Goal: Find specific page/section: Find specific page/section

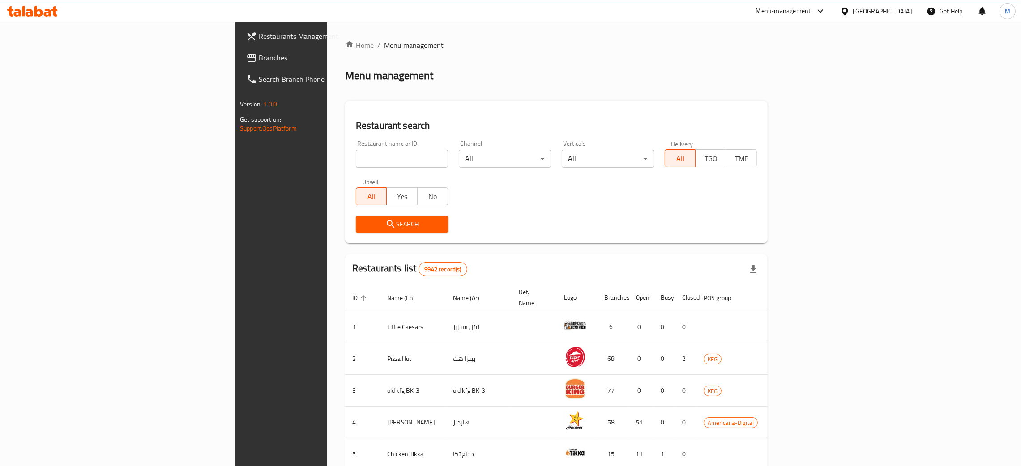
click at [351, 168] on div "Restaurant name or ID Restaurant name or ID" at bounding box center [402, 154] width 103 height 38
click at [356, 160] on input "search" at bounding box center [402, 159] width 92 height 18
type input "wok n roll"
click button "Search" at bounding box center [402, 224] width 92 height 17
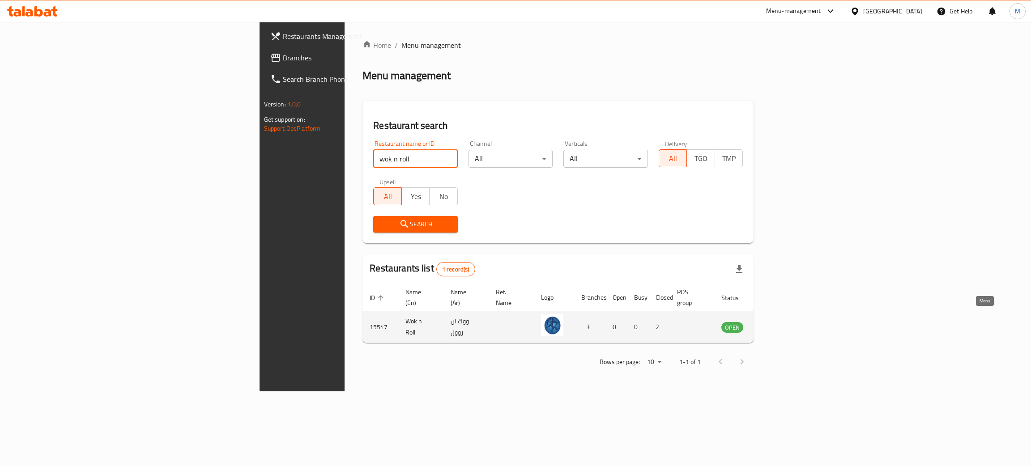
click at [779, 324] on icon "enhanced table" at bounding box center [774, 328] width 10 height 8
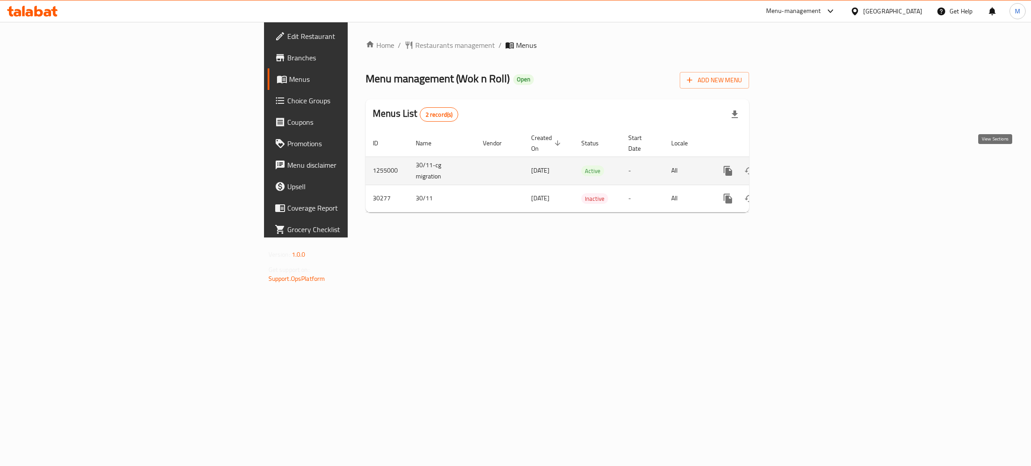
click at [797, 167] on icon "enhanced table" at bounding box center [793, 171] width 8 height 8
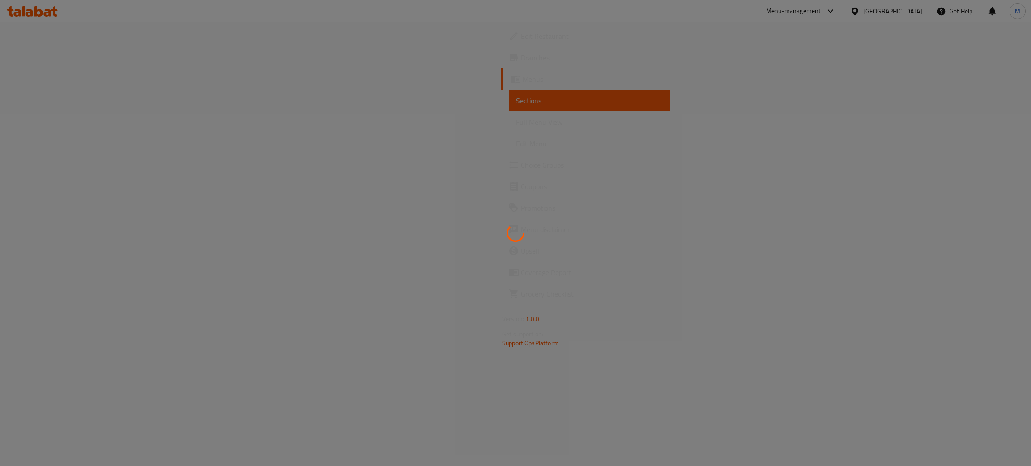
click at [49, 55] on div at bounding box center [515, 233] width 1031 height 466
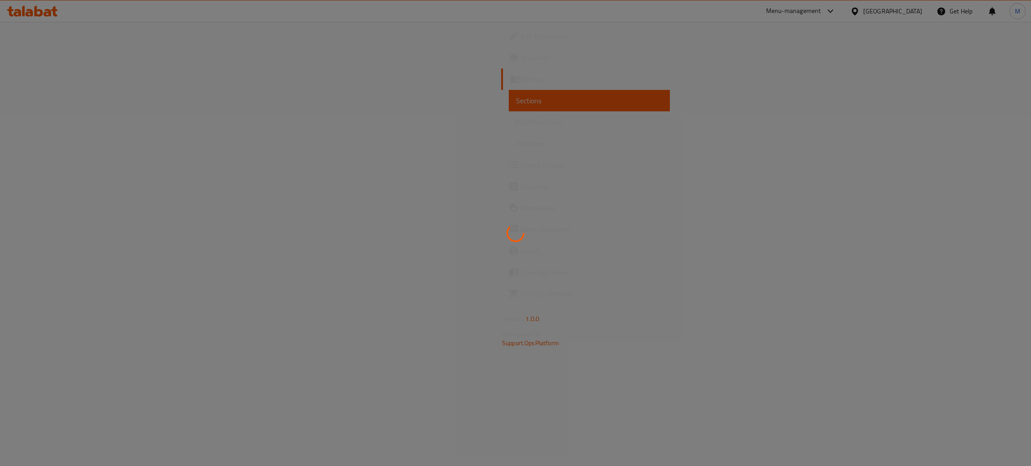
click at [49, 55] on div at bounding box center [515, 233] width 1031 height 466
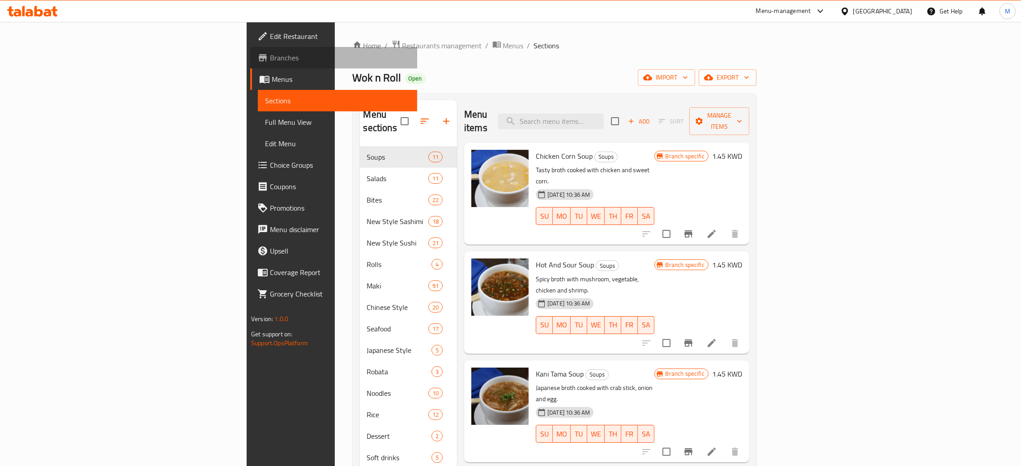
click at [270, 55] on span "Branches" at bounding box center [340, 57] width 140 height 11
